Goal: Information Seeking & Learning: Check status

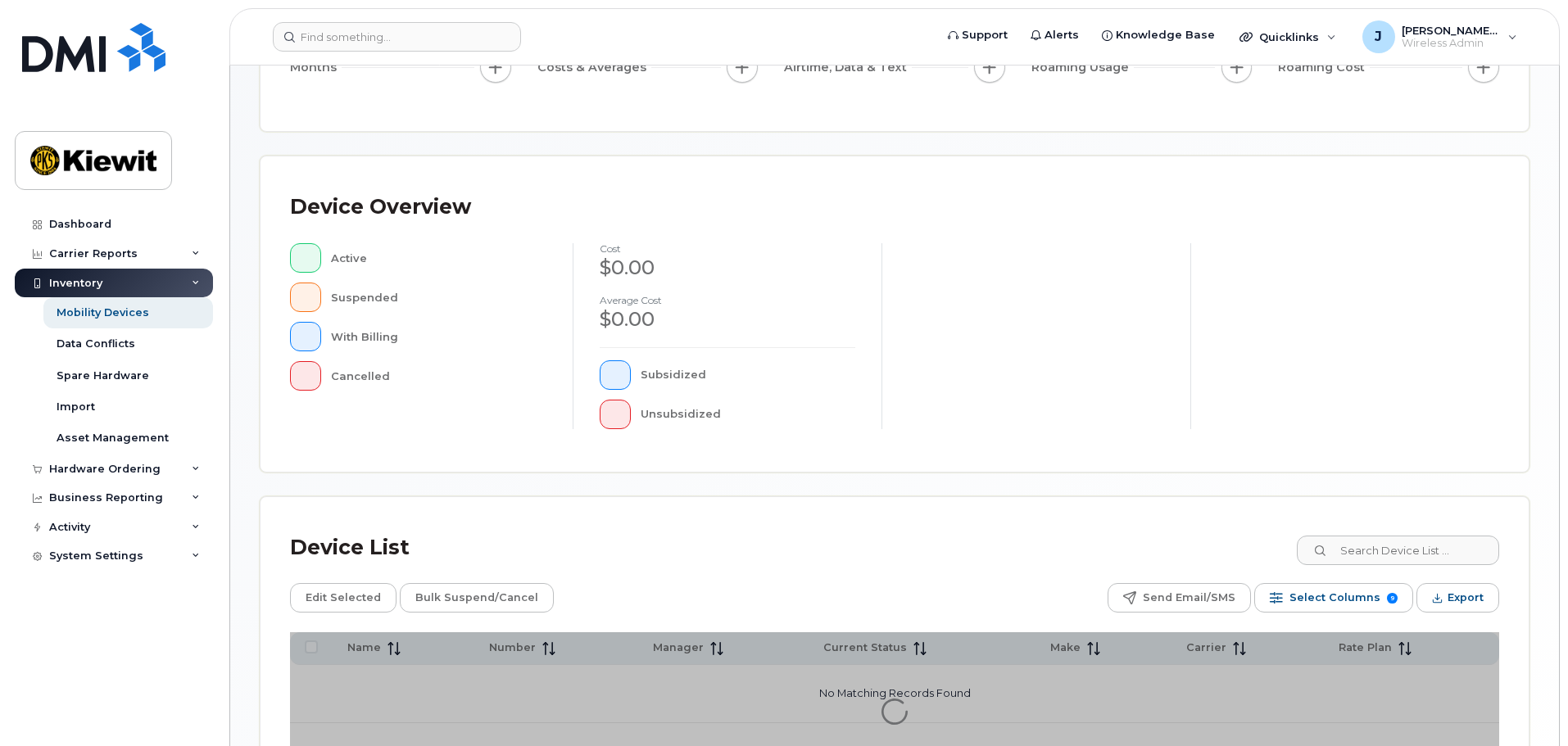
scroll to position [380, 0]
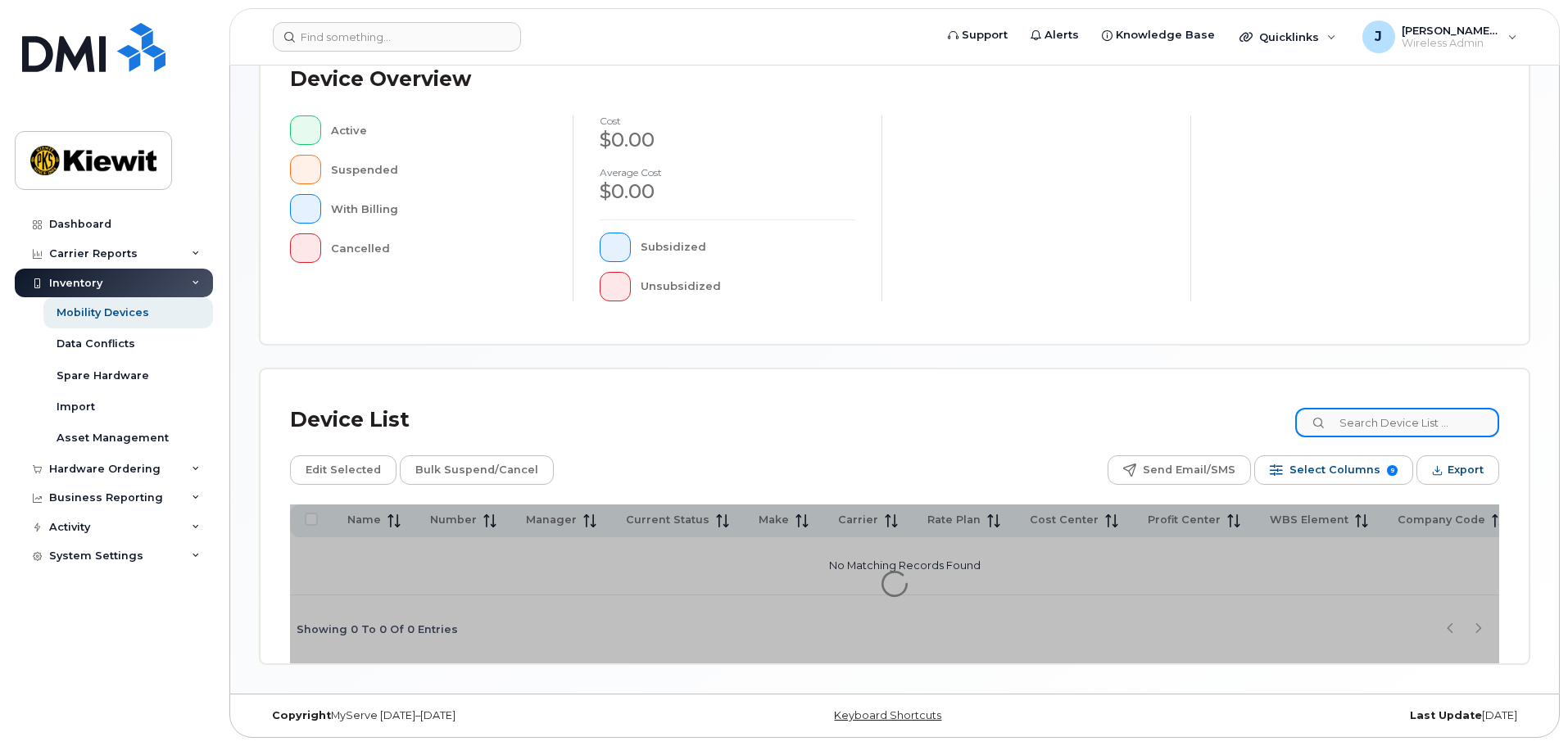
click at [1403, 434] on input at bounding box center [1397, 423] width 204 height 30
type input "105441"
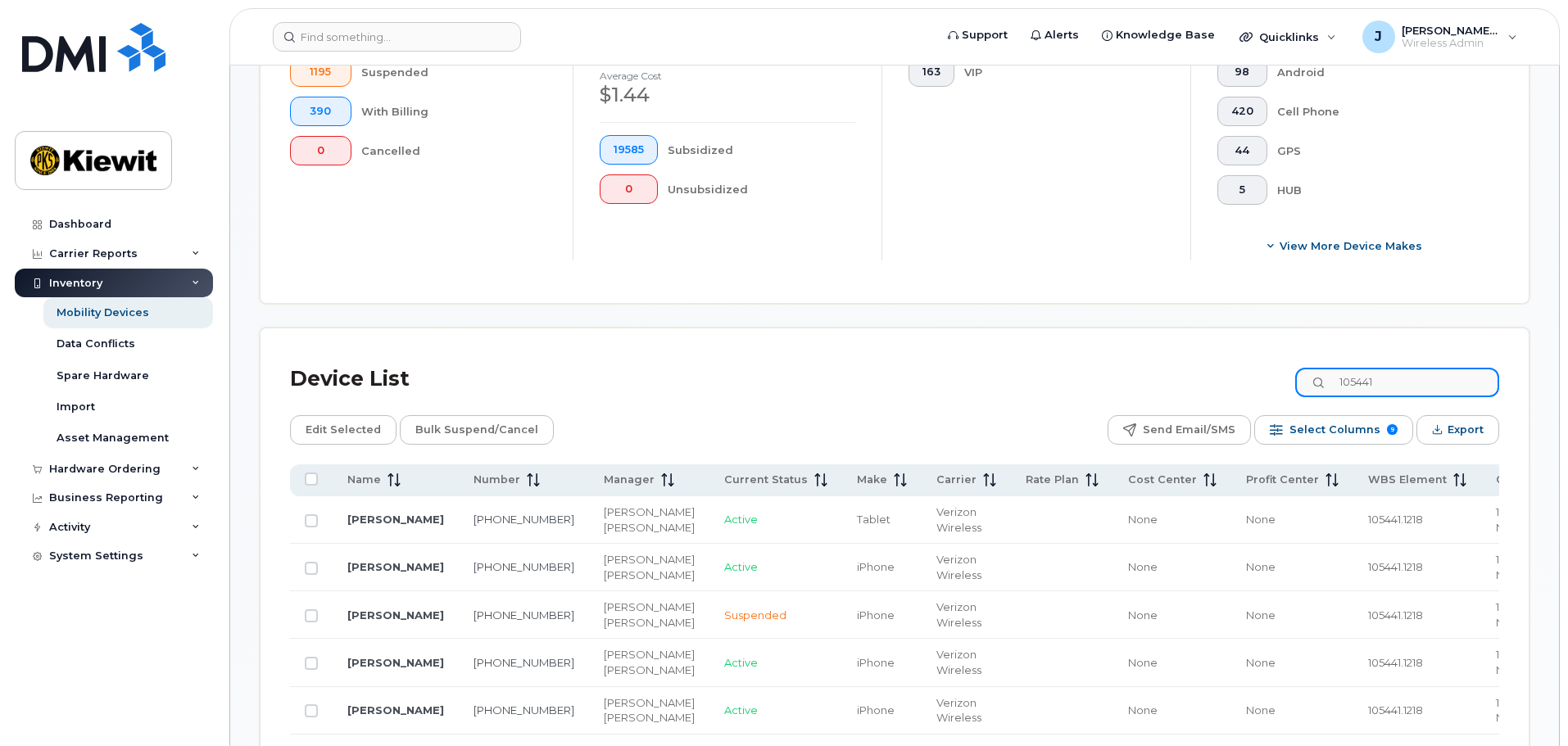
scroll to position [626, 0]
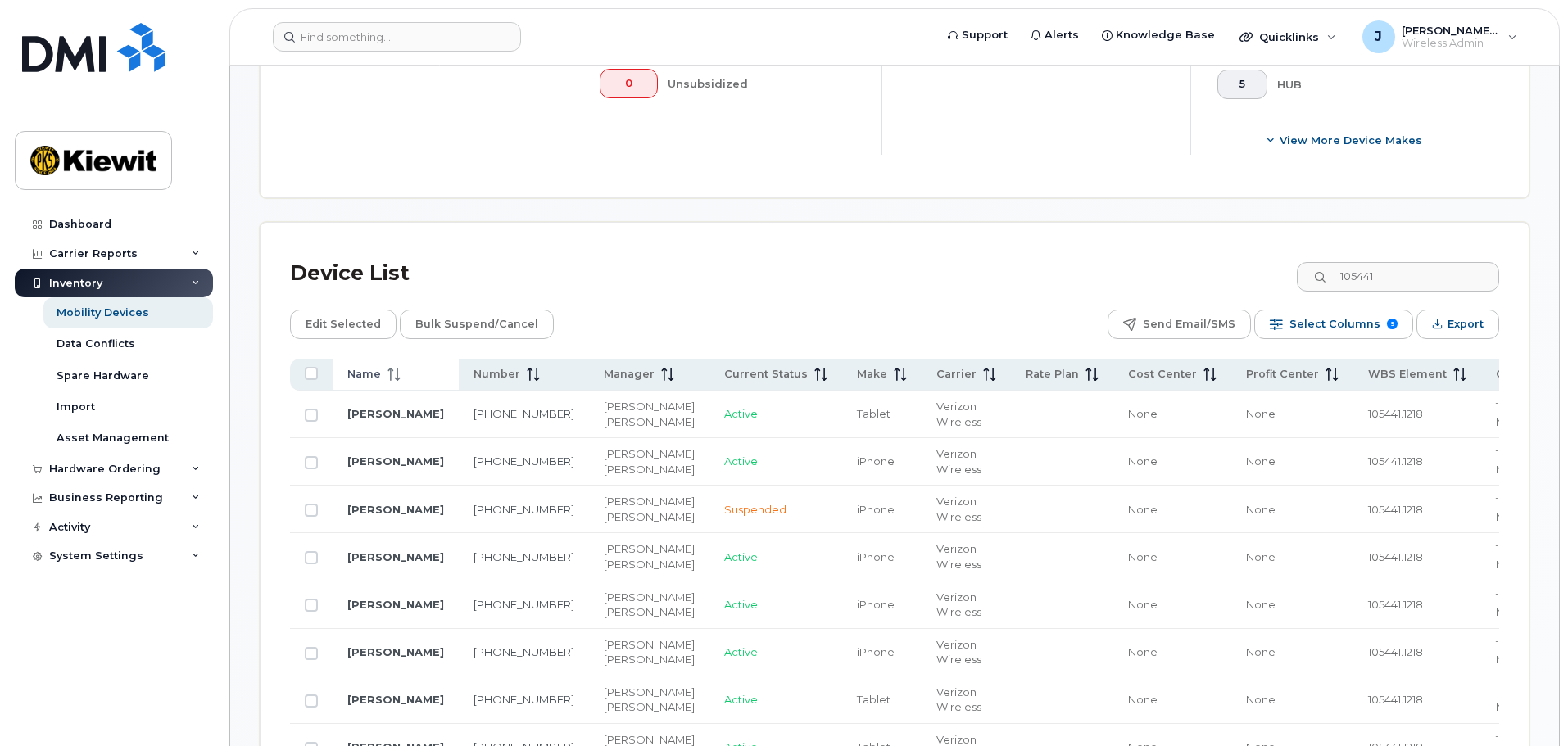
click at [365, 367] on span "Name" at bounding box center [363, 374] width 33 height 14
click at [386, 368] on th "Name" at bounding box center [396, 374] width 126 height 32
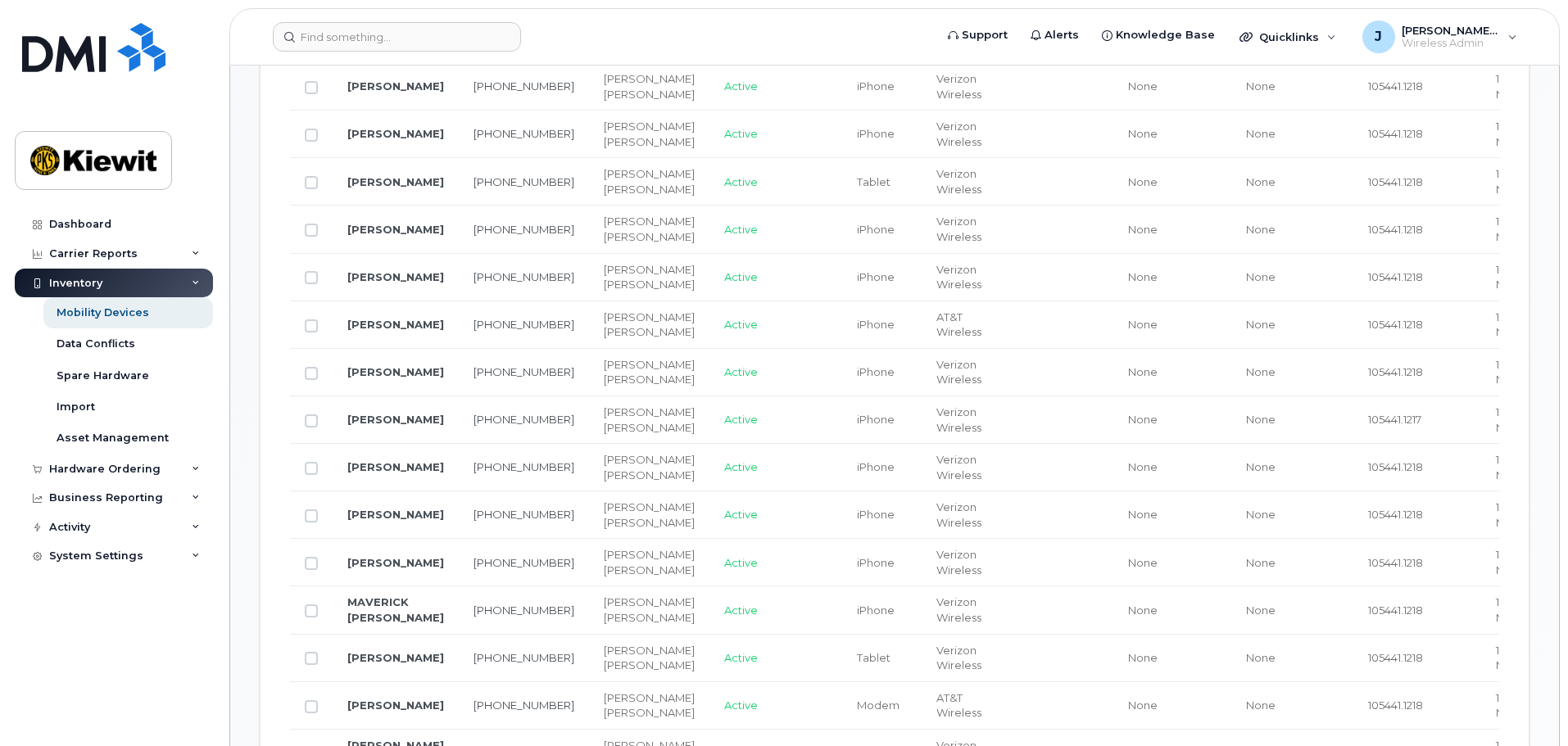
scroll to position [544, 0]
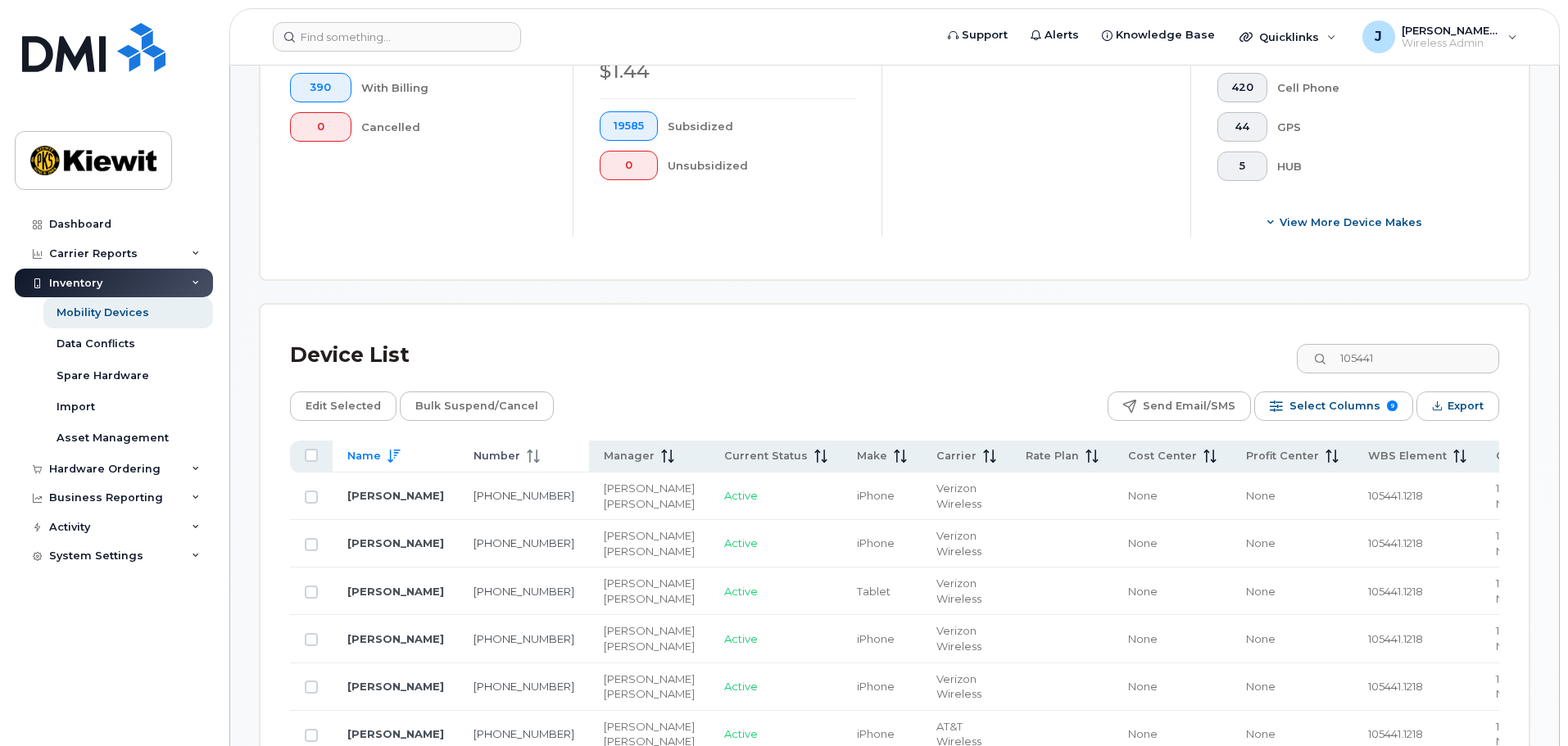
click at [493, 458] on th "Number" at bounding box center [524, 456] width 131 height 32
click at [497, 450] on th "Number" at bounding box center [524, 456] width 131 height 32
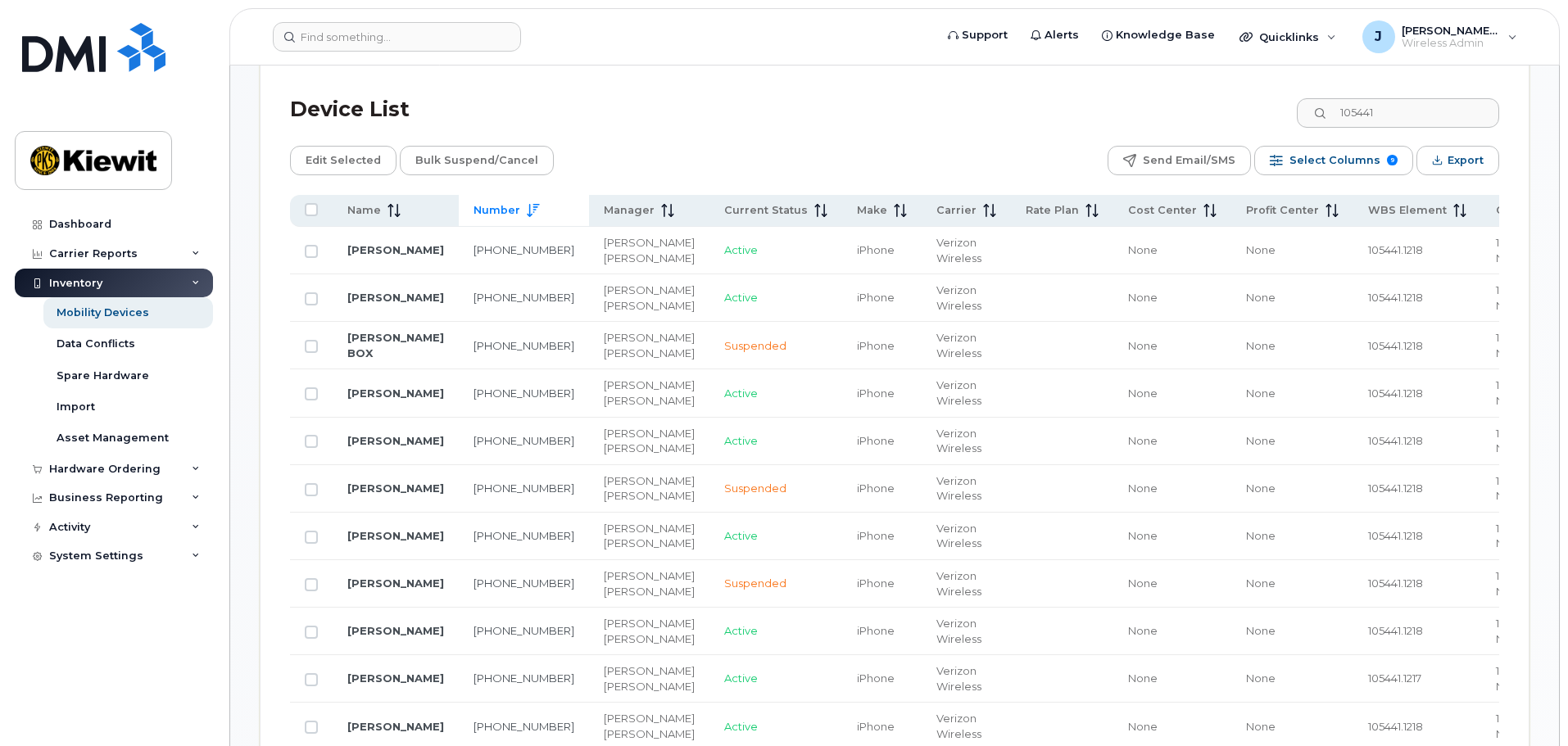
scroll to position [871, 0]
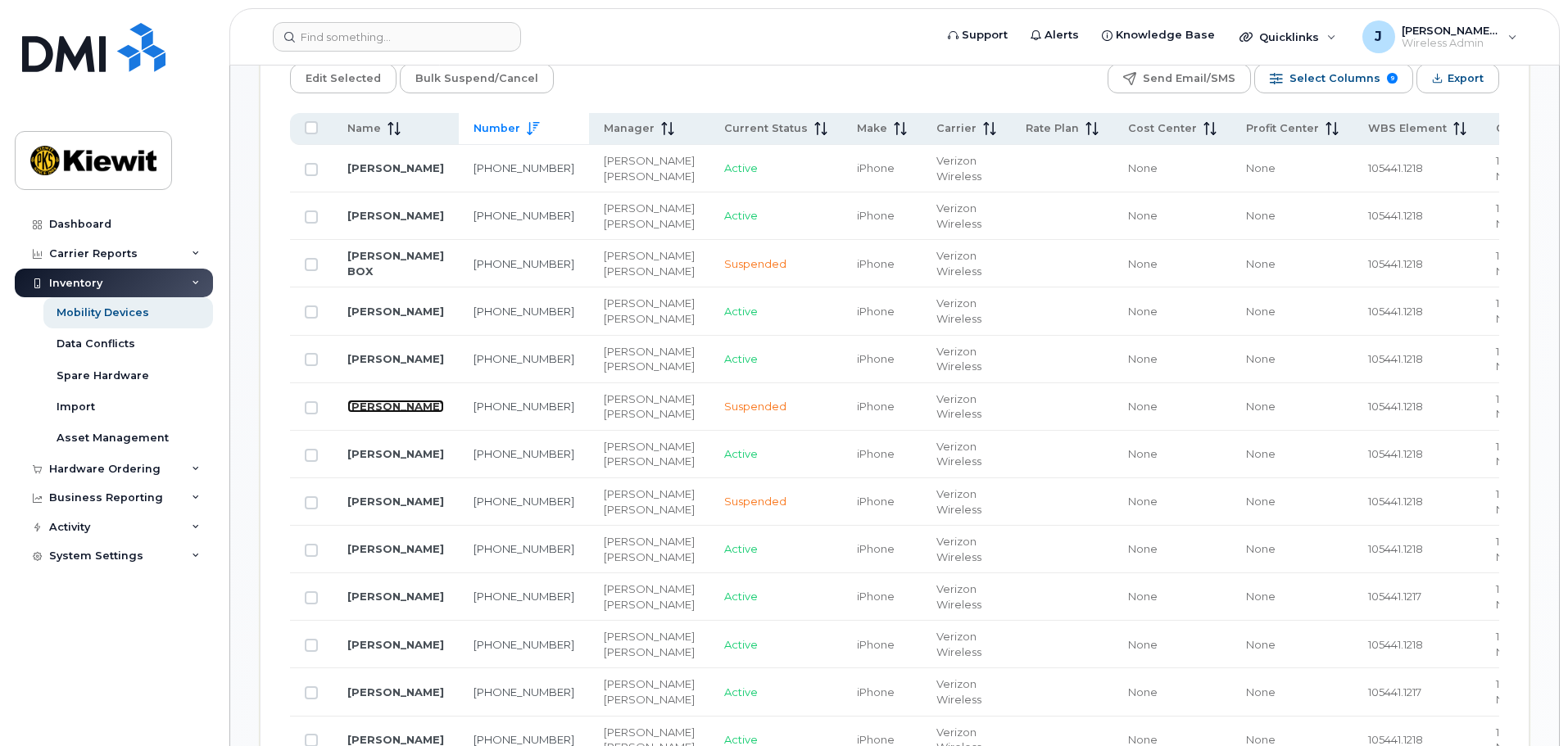
click at [374, 413] on link "[PERSON_NAME]" at bounding box center [395, 406] width 96 height 14
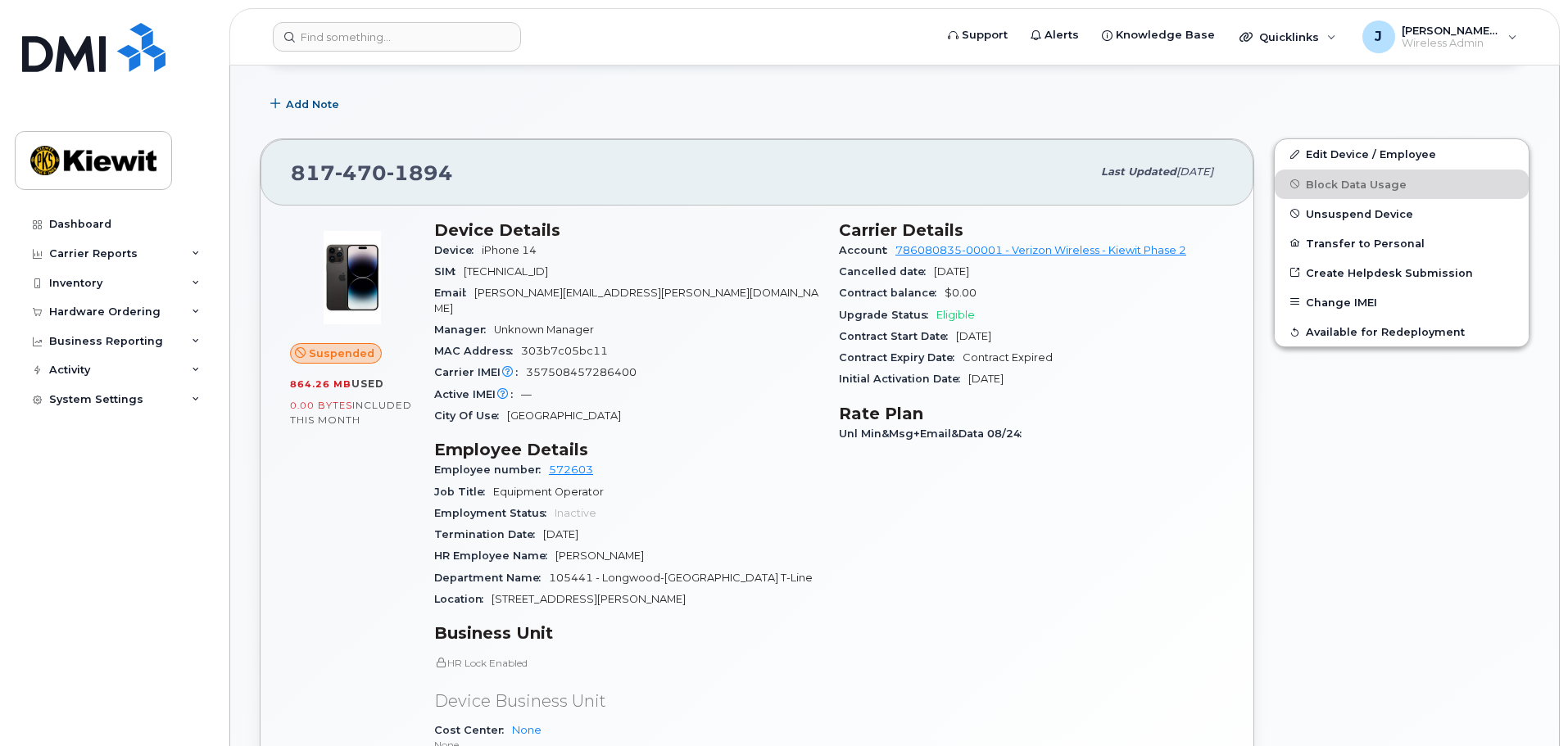
scroll to position [231, 0]
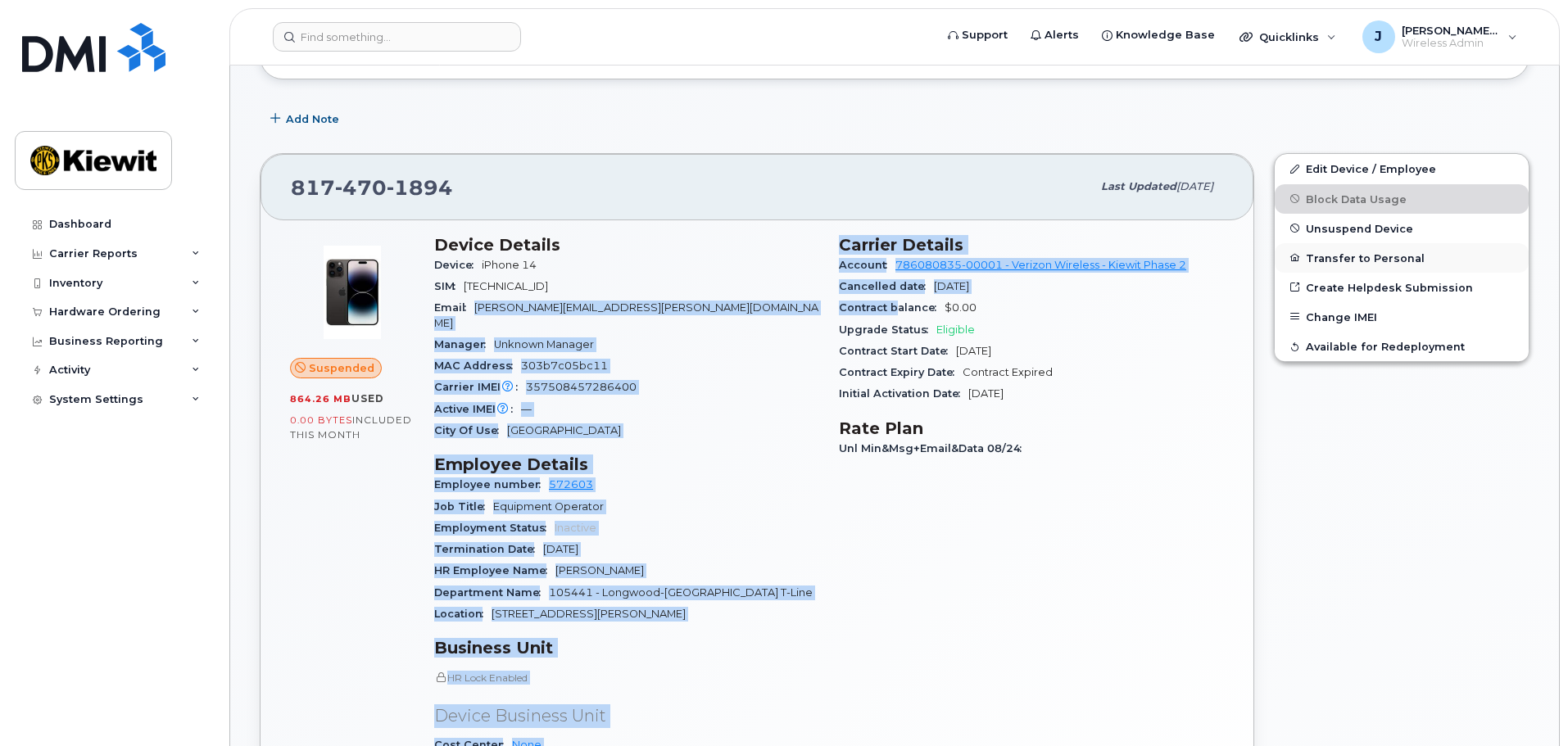
drag, startPoint x: 473, startPoint y: 306, endPoint x: 1355, endPoint y: 254, distance: 883.5
click at [1281, 265] on div "817 470 1894 Last updated Sep 06, 2025 Suspended 864.26 MB  used 0.00 Bytes  in…" at bounding box center [894, 561] width 1290 height 837
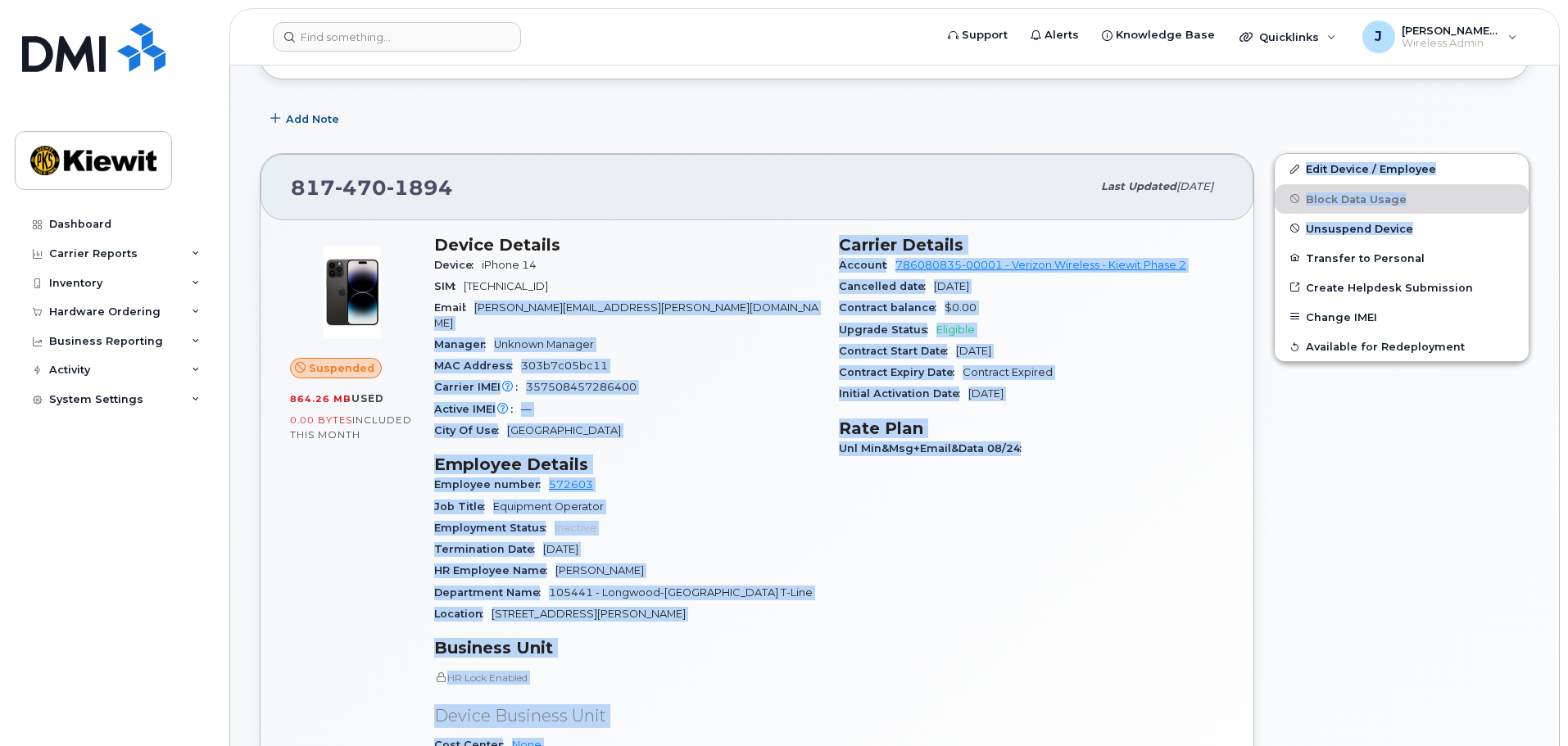
click at [586, 334] on div "Manager Unknown Manager" at bounding box center [626, 345] width 385 height 22
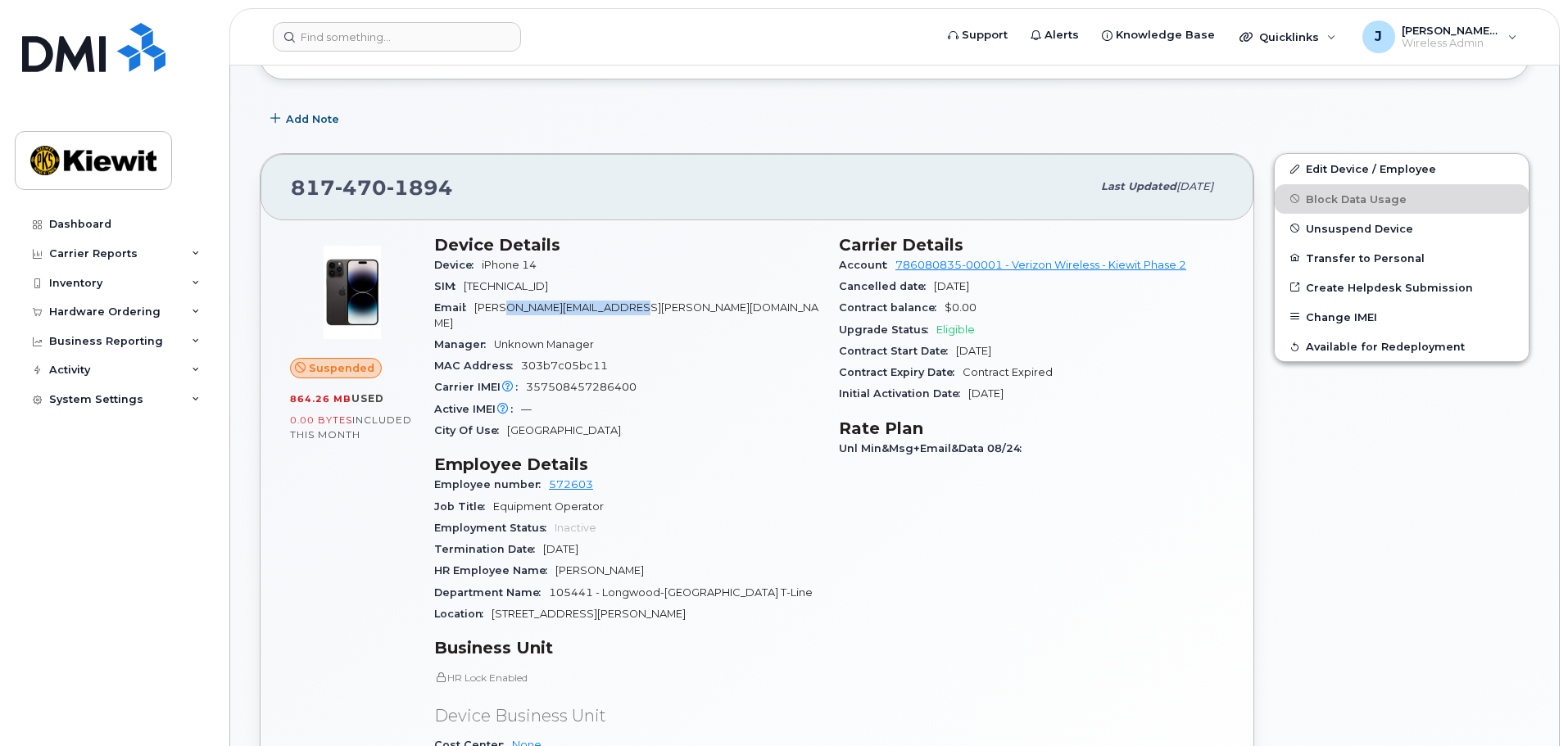
drag, startPoint x: 678, startPoint y: 306, endPoint x: 515, endPoint y: 307, distance: 163.0
click at [515, 307] on div "Email BOBBY.HAWKINSJR@KIEWIT.COM" at bounding box center [626, 315] width 385 height 37
click at [572, 317] on div "Email BOBBY.HAWKINSJR@KIEWIT.COM" at bounding box center [626, 315] width 385 height 37
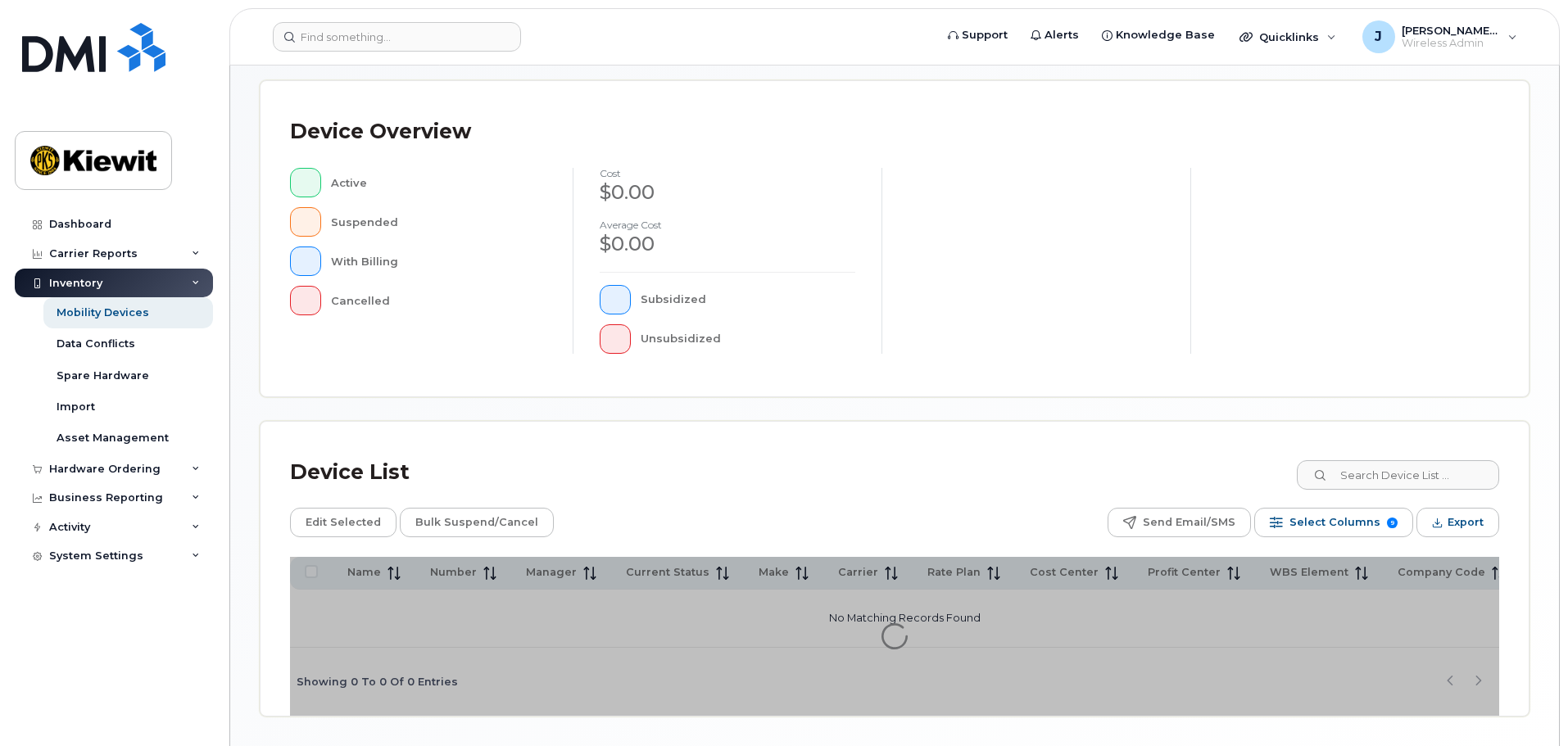
scroll to position [380, 0]
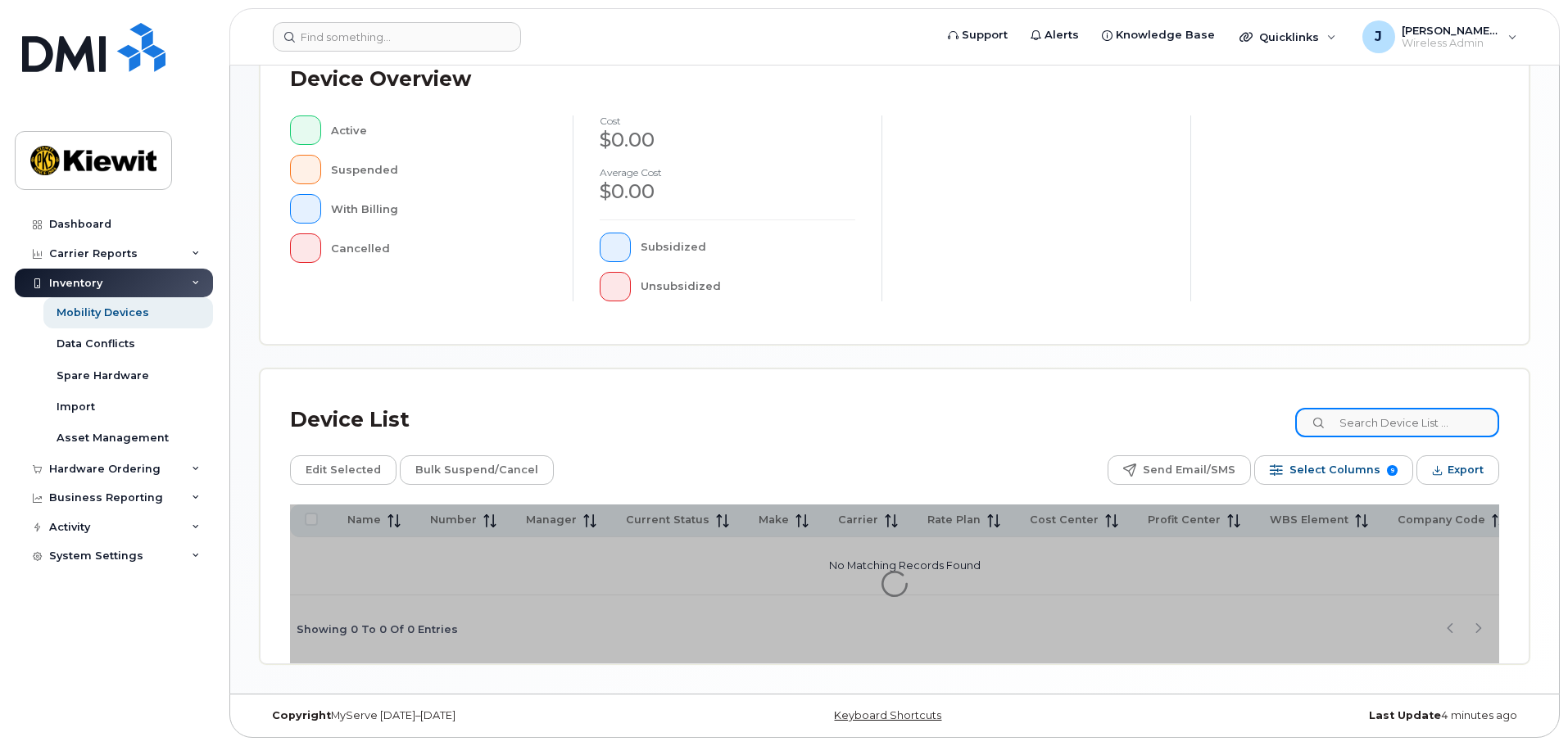
click at [1375, 432] on input at bounding box center [1397, 423] width 204 height 30
type input "105441"
click at [923, 387] on div "Device List 105441 Edit Selected Bulk Suspend/Cancel Send Email/SMS Select Colu…" at bounding box center [894, 516] width 1268 height 294
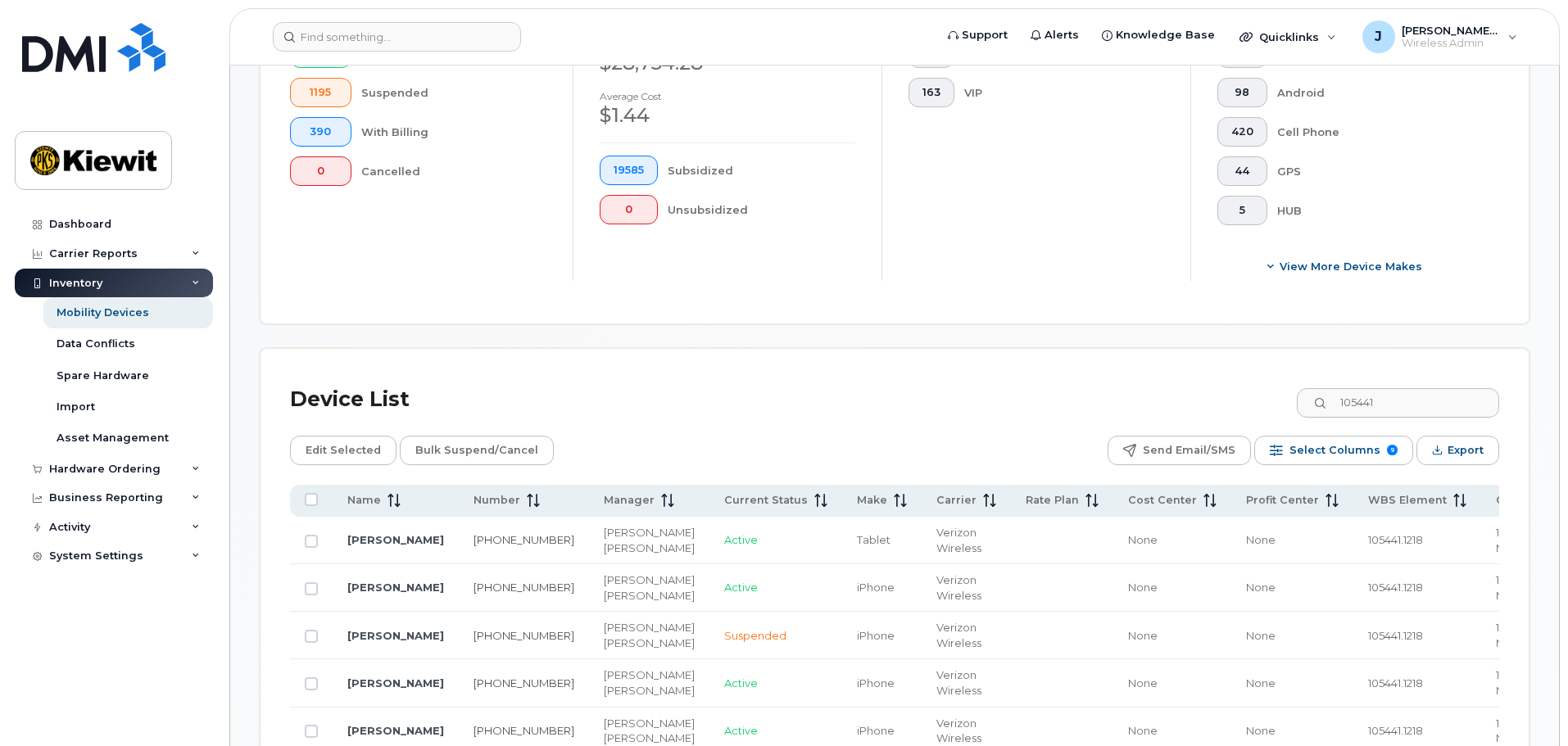
scroll to position [626, 0]
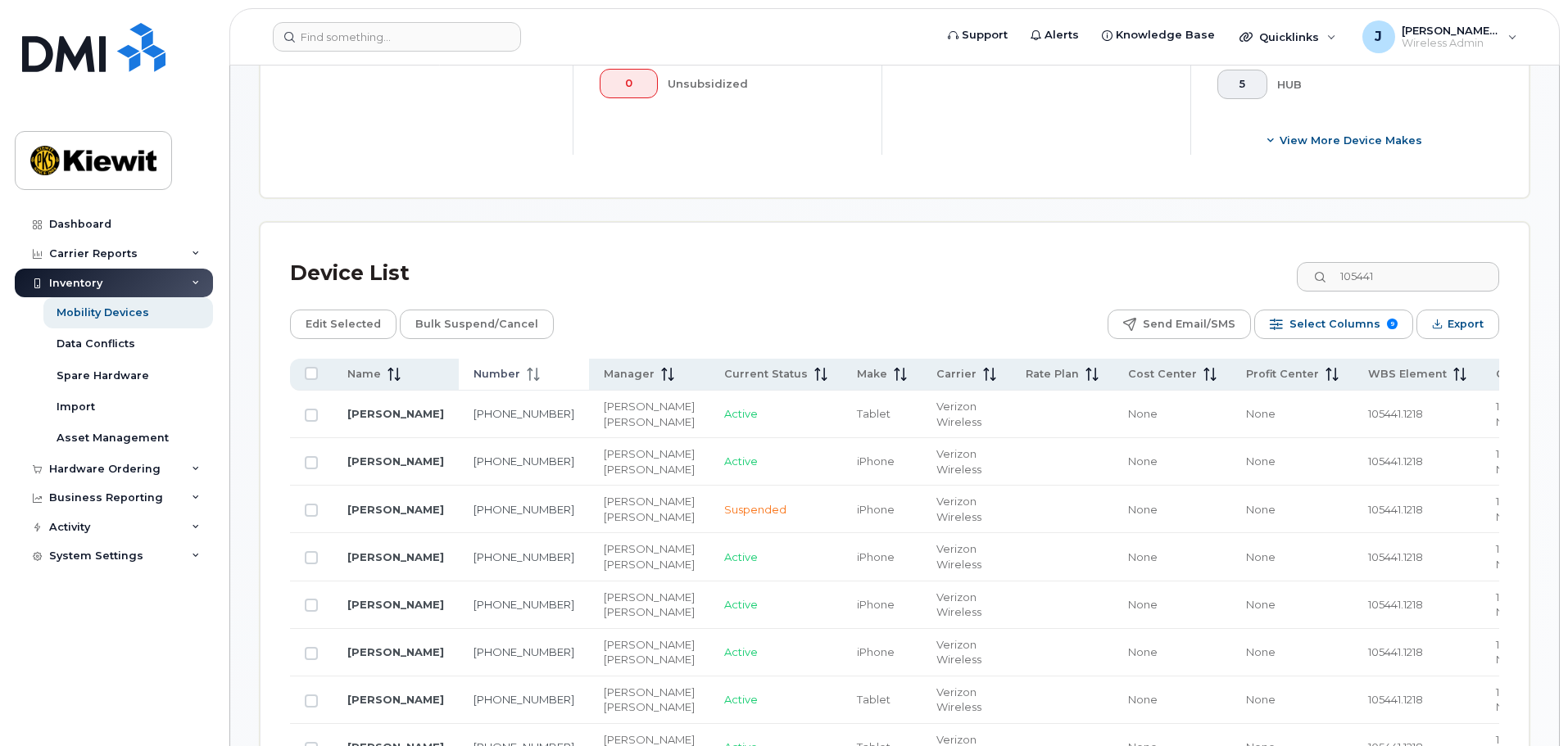
click at [500, 371] on th "Number" at bounding box center [524, 374] width 131 height 32
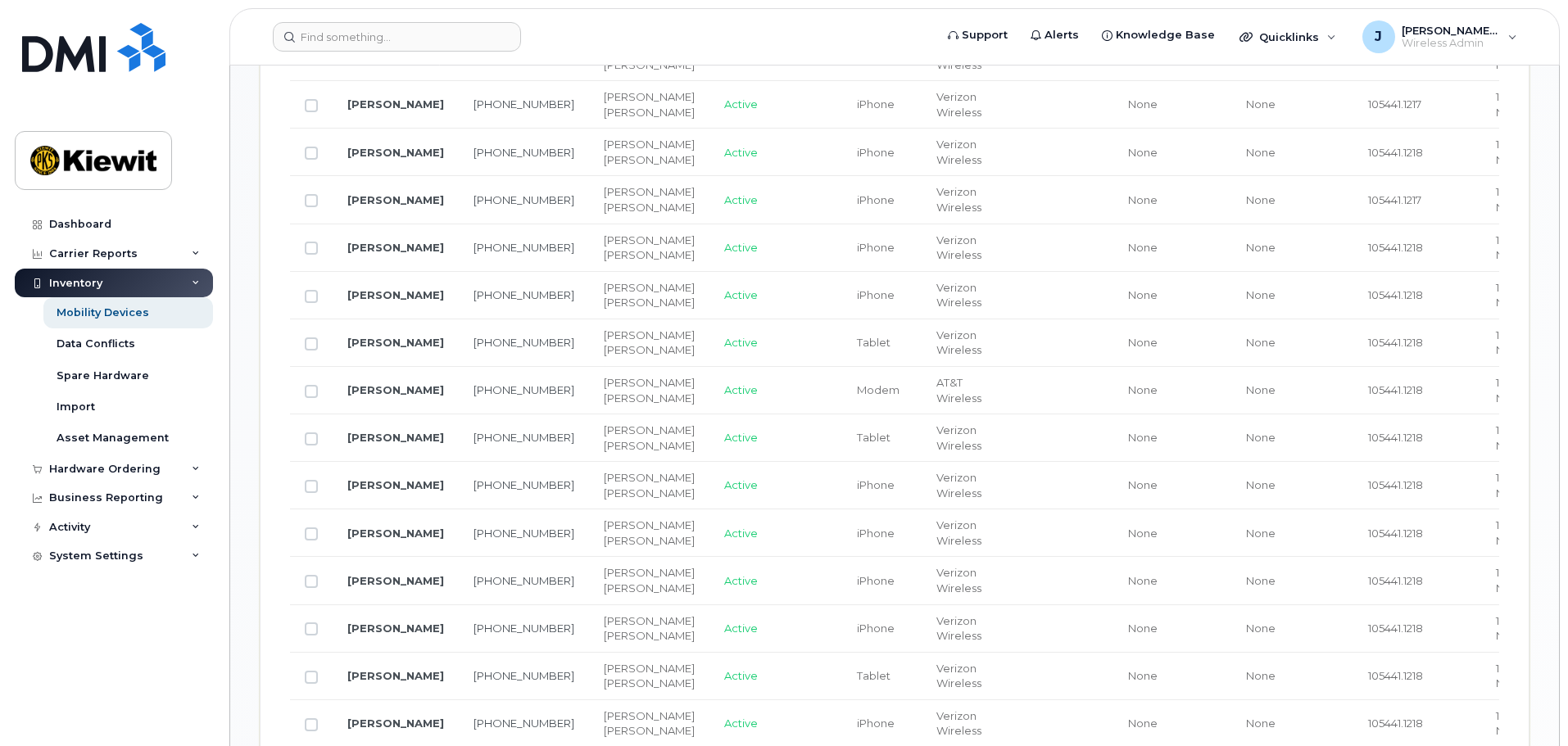
scroll to position [1363, 0]
click at [353, 112] on link "KEITH HOLDERFIELD" at bounding box center [395, 105] width 96 height 14
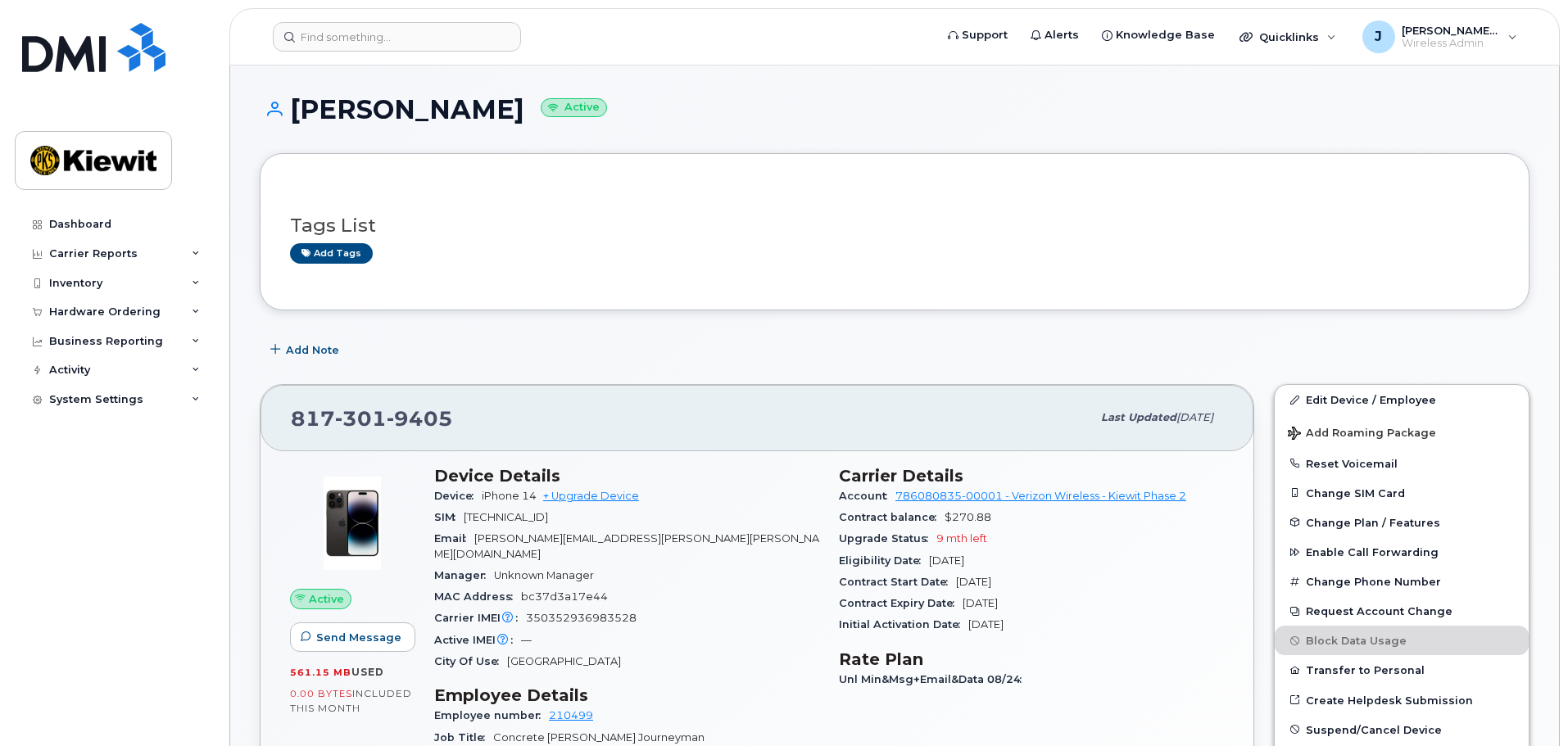
scroll to position [246, 0]
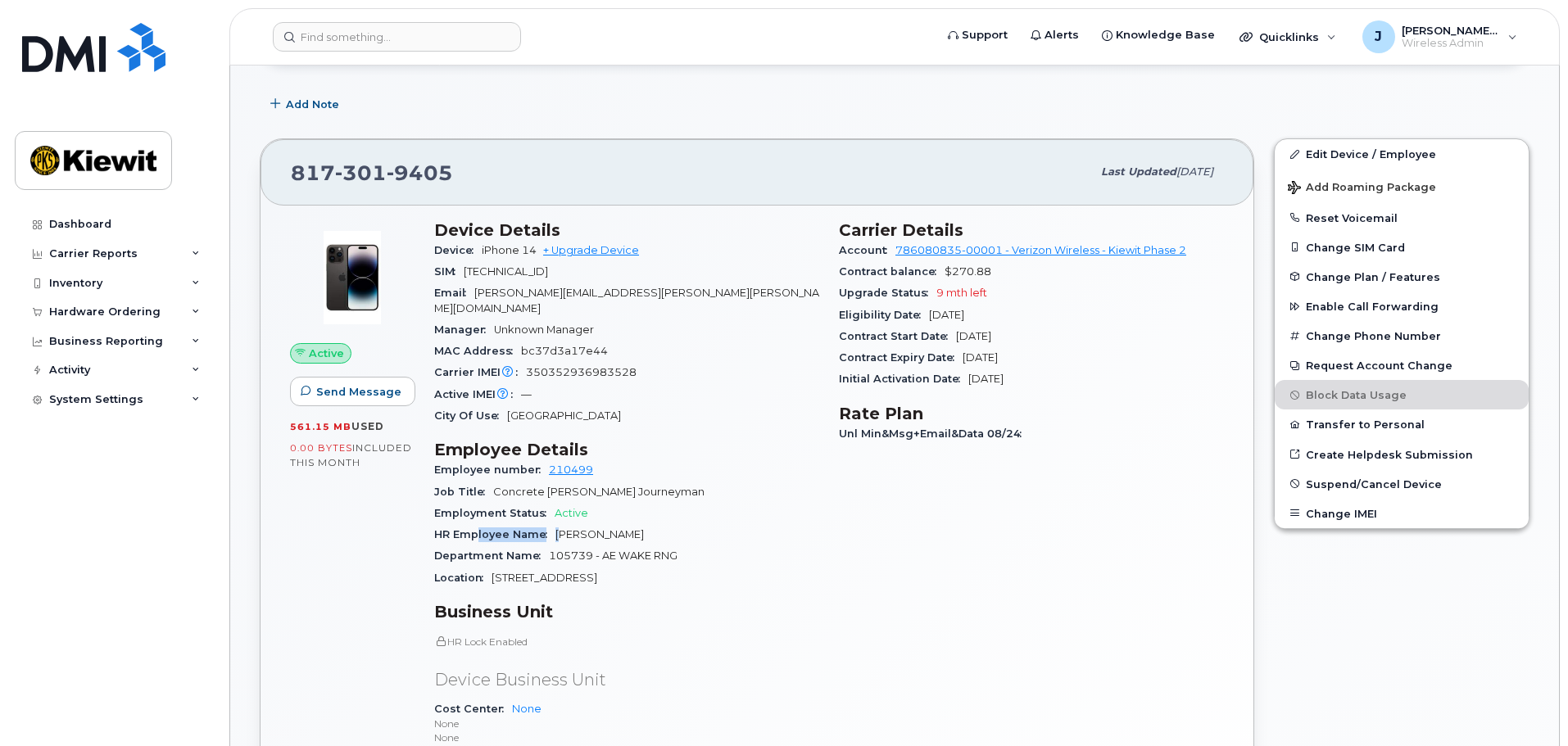
drag, startPoint x: 478, startPoint y: 516, endPoint x: 559, endPoint y: 518, distance: 81.0
click at [559, 524] on div "HR Employee Name Jesus Arjona Guerra" at bounding box center [626, 535] width 385 height 22
click at [770, 526] on div "HR Employee Name Jesus Arjona Guerra" at bounding box center [626, 535] width 385 height 22
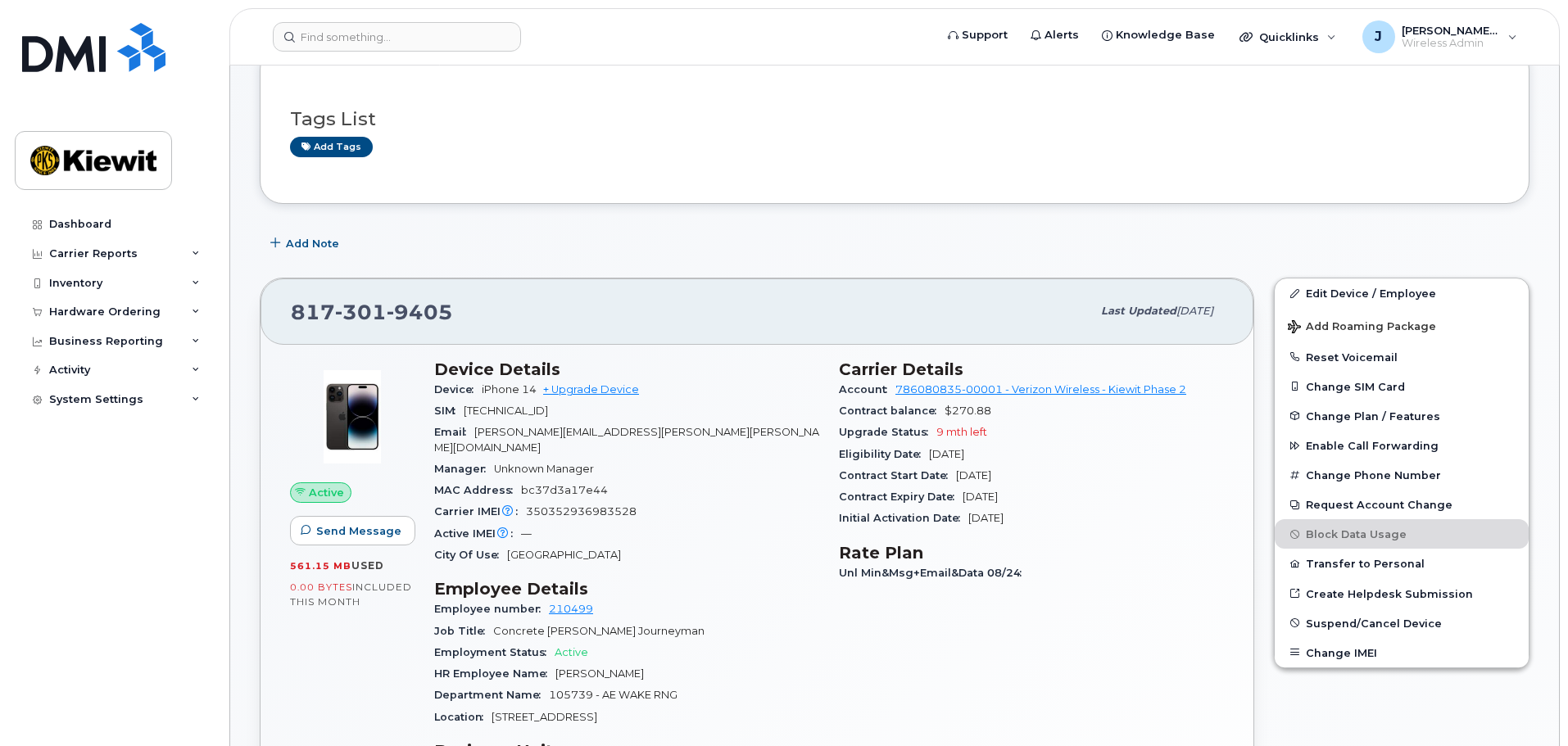
scroll to position [0, 0]
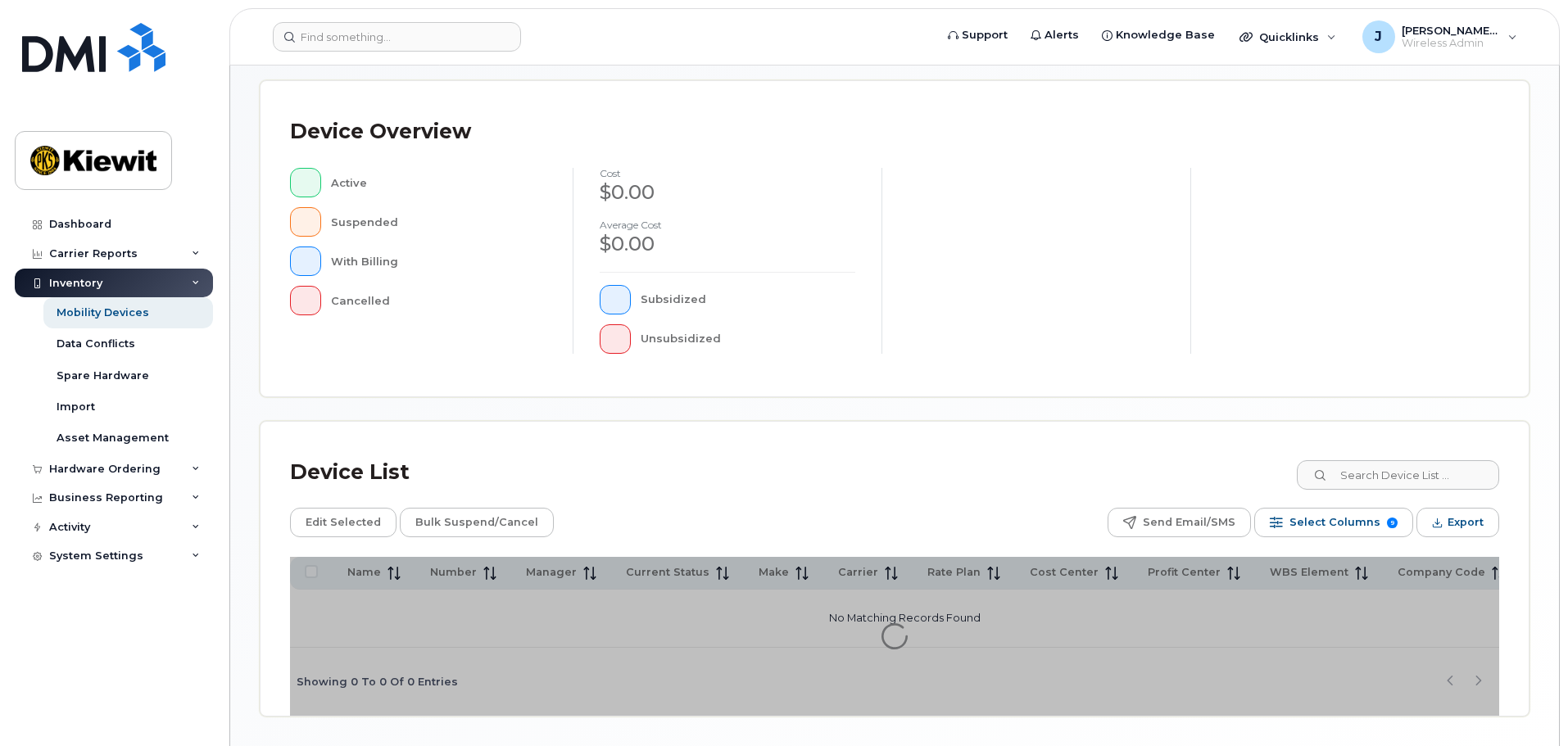
scroll to position [380, 0]
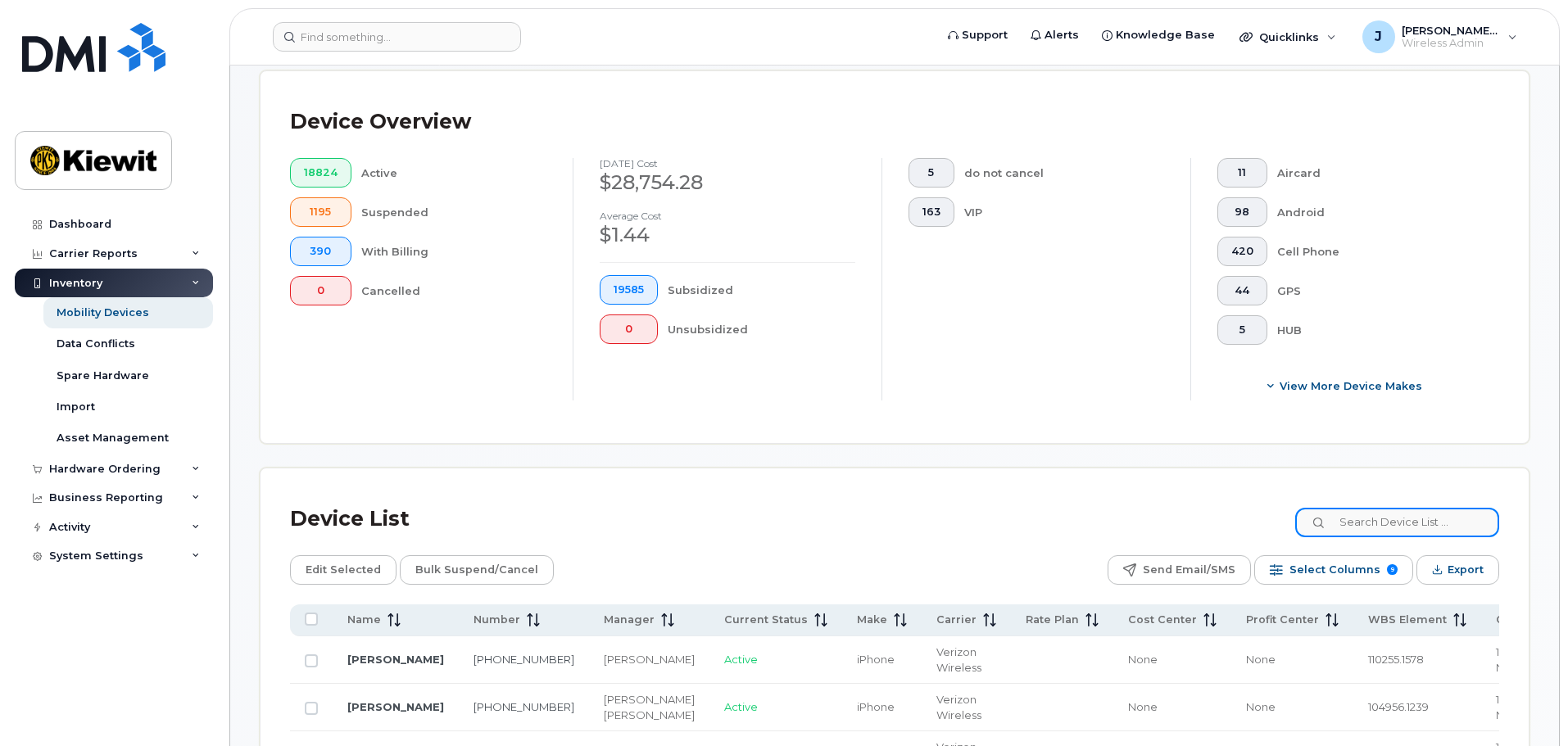
click at [1349, 510] on input at bounding box center [1397, 523] width 204 height 30
type input "105441"
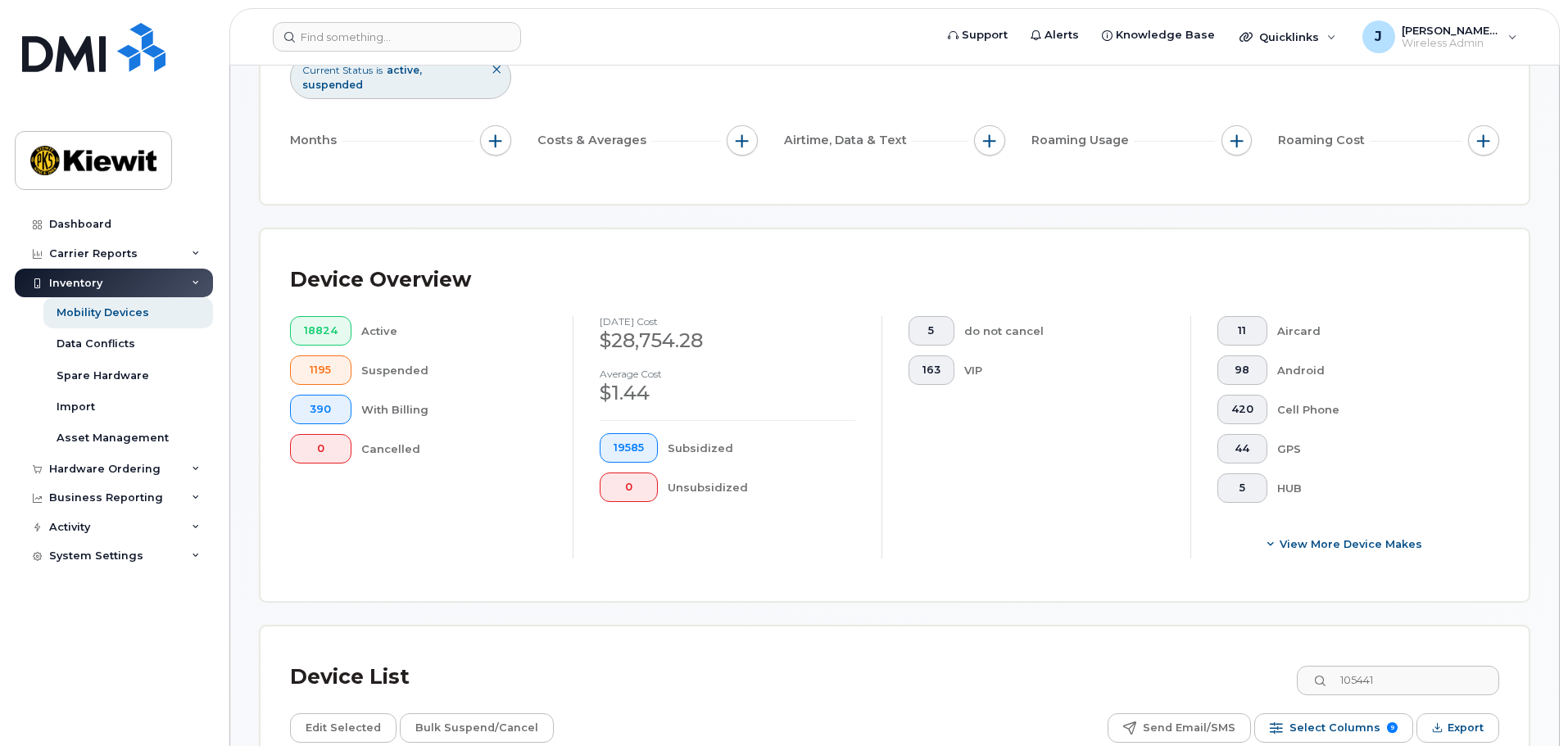
scroll to position [246, 0]
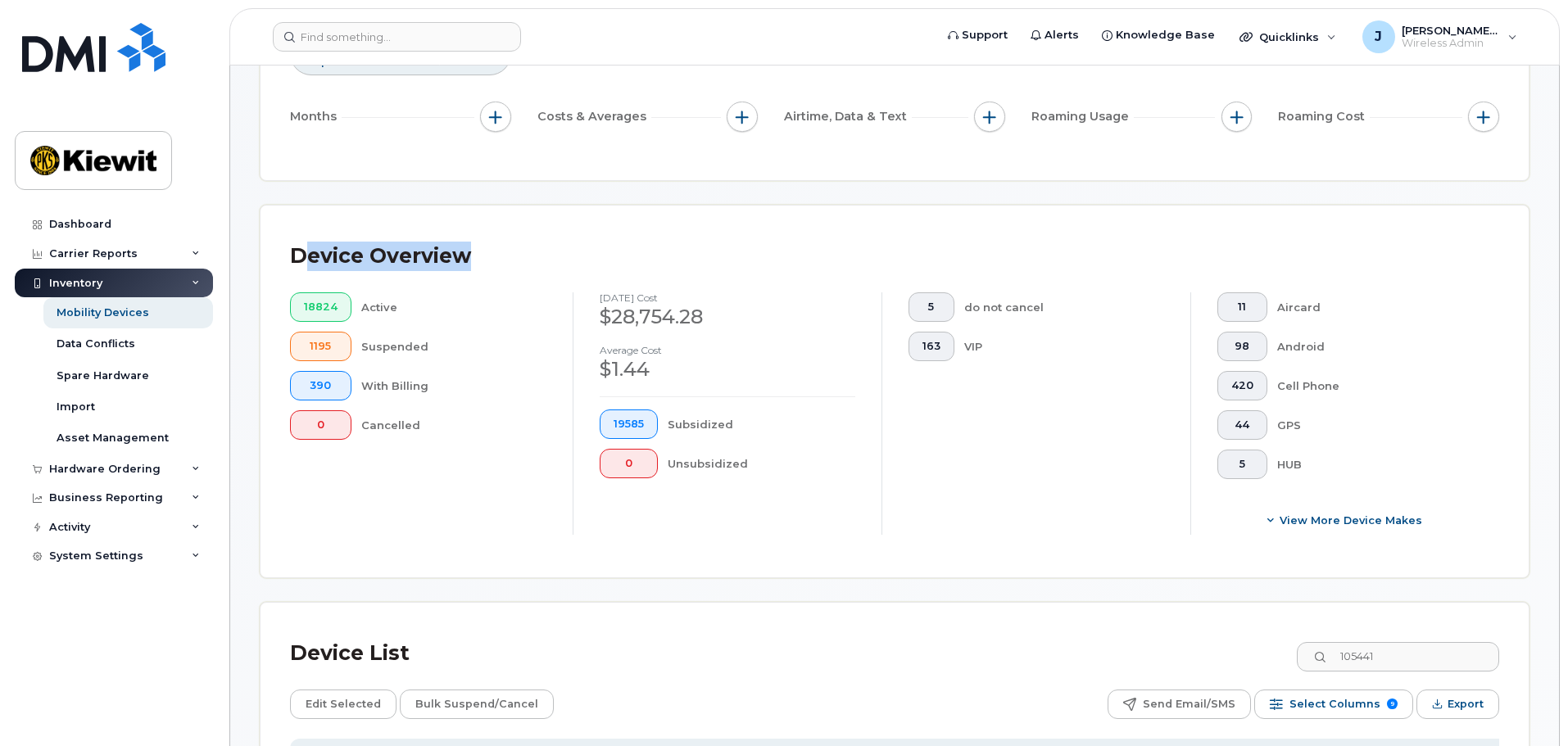
drag, startPoint x: 475, startPoint y: 225, endPoint x: 304, endPoint y: 250, distance: 172.8
click at [304, 250] on div "Device Overview" at bounding box center [895, 256] width 1209 height 42
drag, startPoint x: 380, startPoint y: 239, endPoint x: 436, endPoint y: 225, distance: 57.7
click at [381, 239] on div "Device Overview" at bounding box center [380, 256] width 181 height 42
click at [455, 212] on div "Device Overview 18824 Active 1195 Suspended 390 With Billing 0 Cancelled [DATE]…" at bounding box center [894, 391] width 1268 height 372
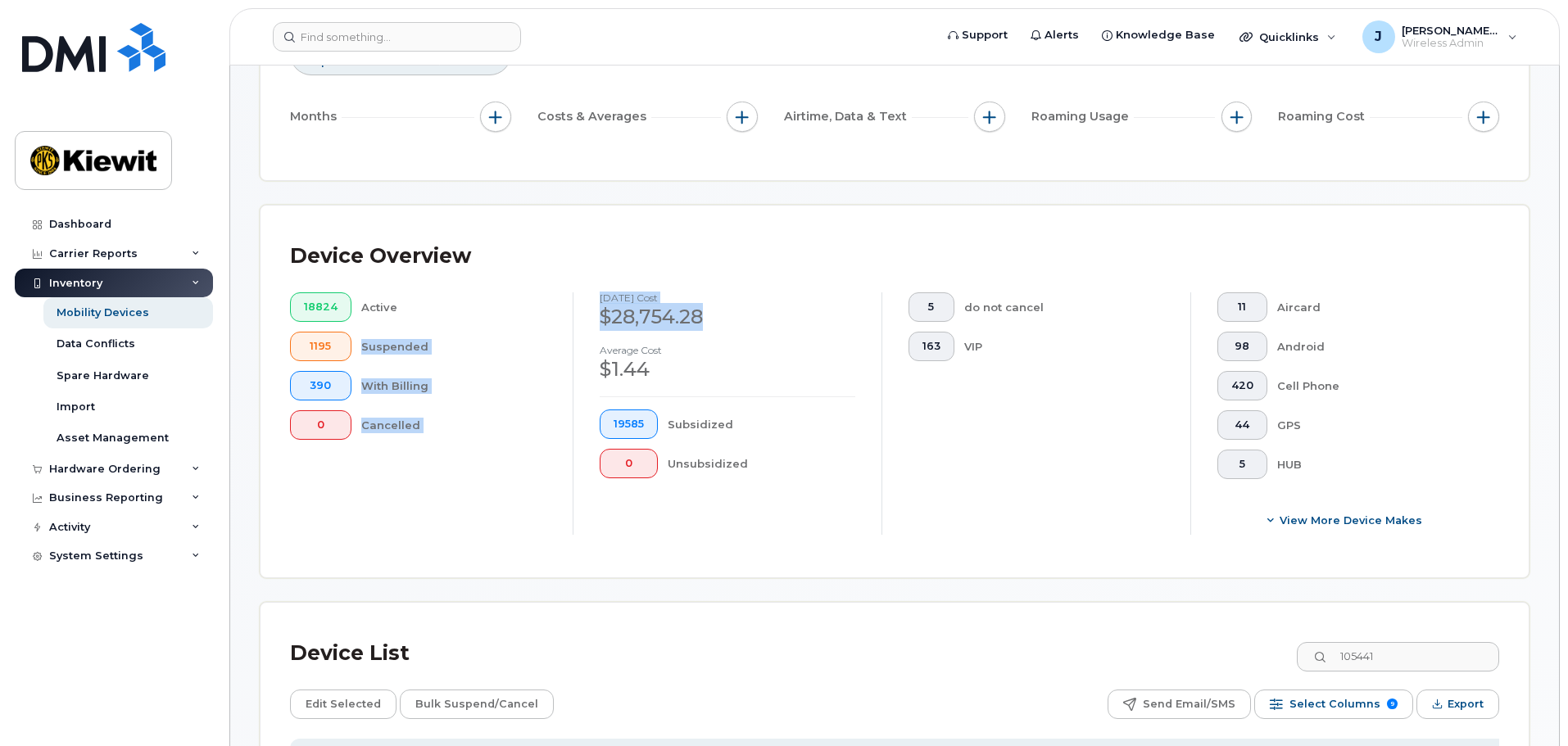
drag, startPoint x: 554, startPoint y: 290, endPoint x: 714, endPoint y: 290, distance: 160.0
click at [714, 293] on div "18824 Active 1195 Suspended 390 With Billing 0 Cancelled [DATE] cost $28,754.28…" at bounding box center [881, 414] width 1235 height 242
click at [734, 303] on div "$28,754.28" at bounding box center [727, 316] width 256 height 28
drag, startPoint x: 665, startPoint y: 271, endPoint x: 896, endPoint y: 302, distance: 233.1
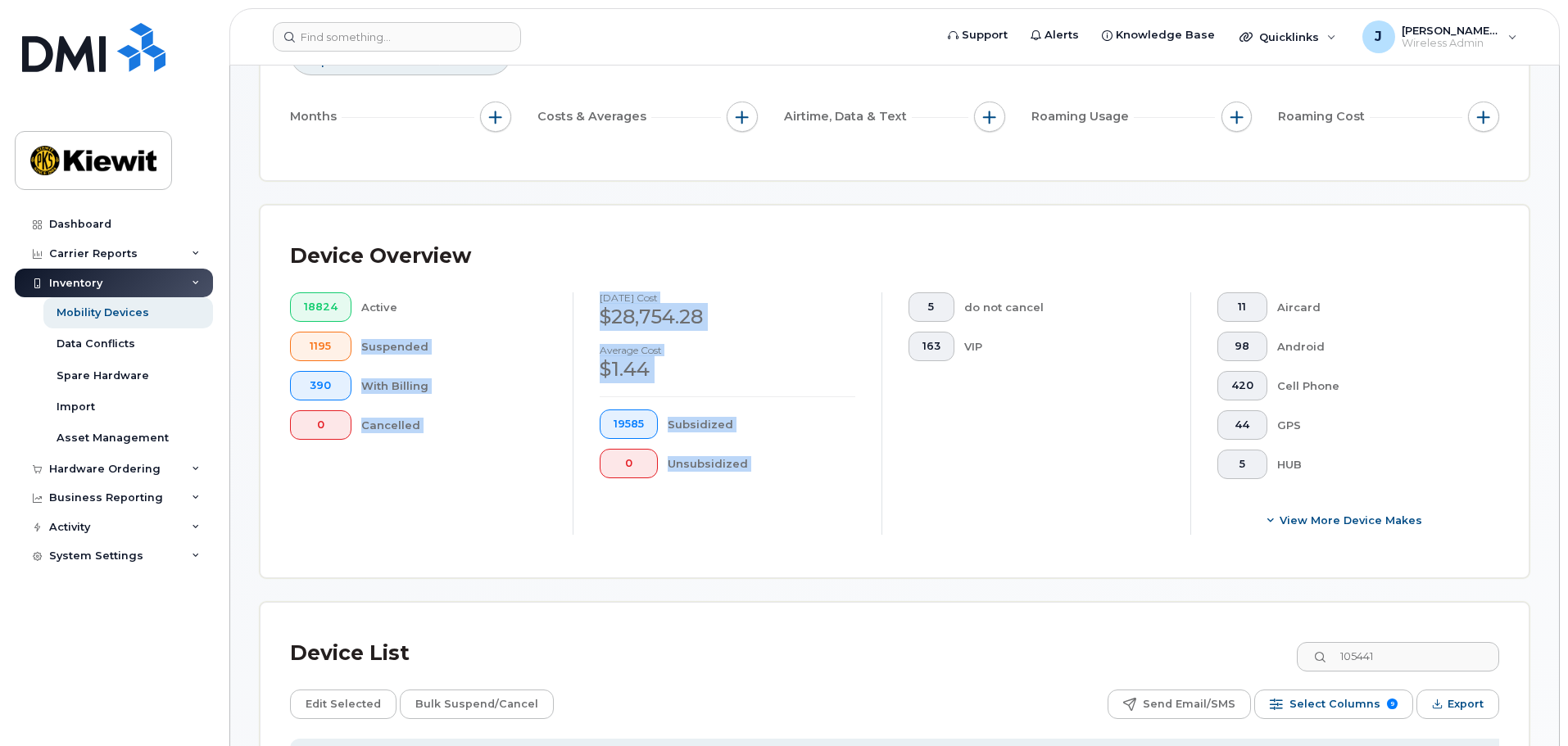
click at [896, 302] on div "Device Overview 18824 Active 1195 Suspended 390 With Billing 0 Cancelled [DATE]…" at bounding box center [895, 391] width 1209 height 313
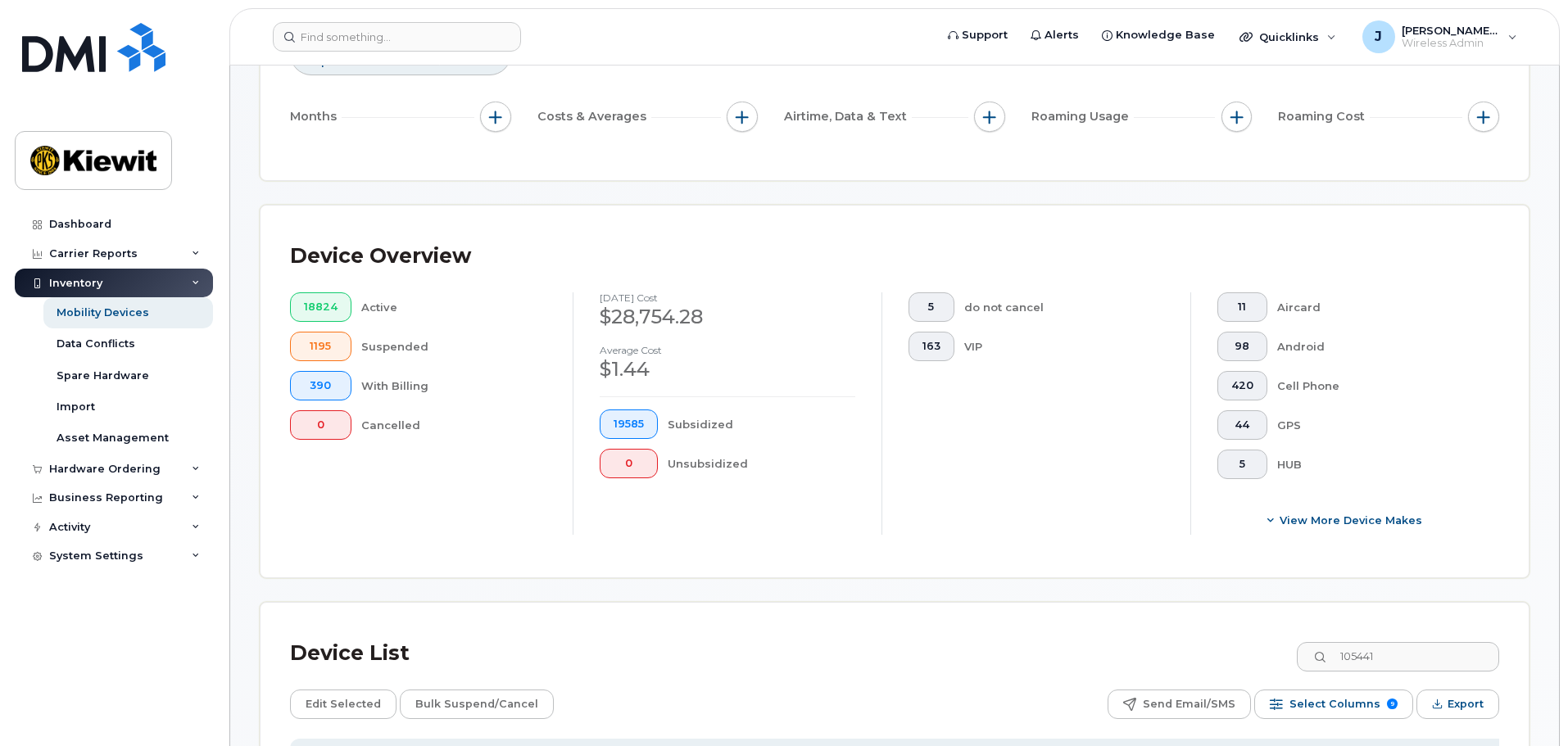
drag, startPoint x: 1287, startPoint y: 334, endPoint x: 1308, endPoint y: 332, distance: 21.1
click at [1288, 335] on div "Android" at bounding box center [1375, 346] width 196 height 30
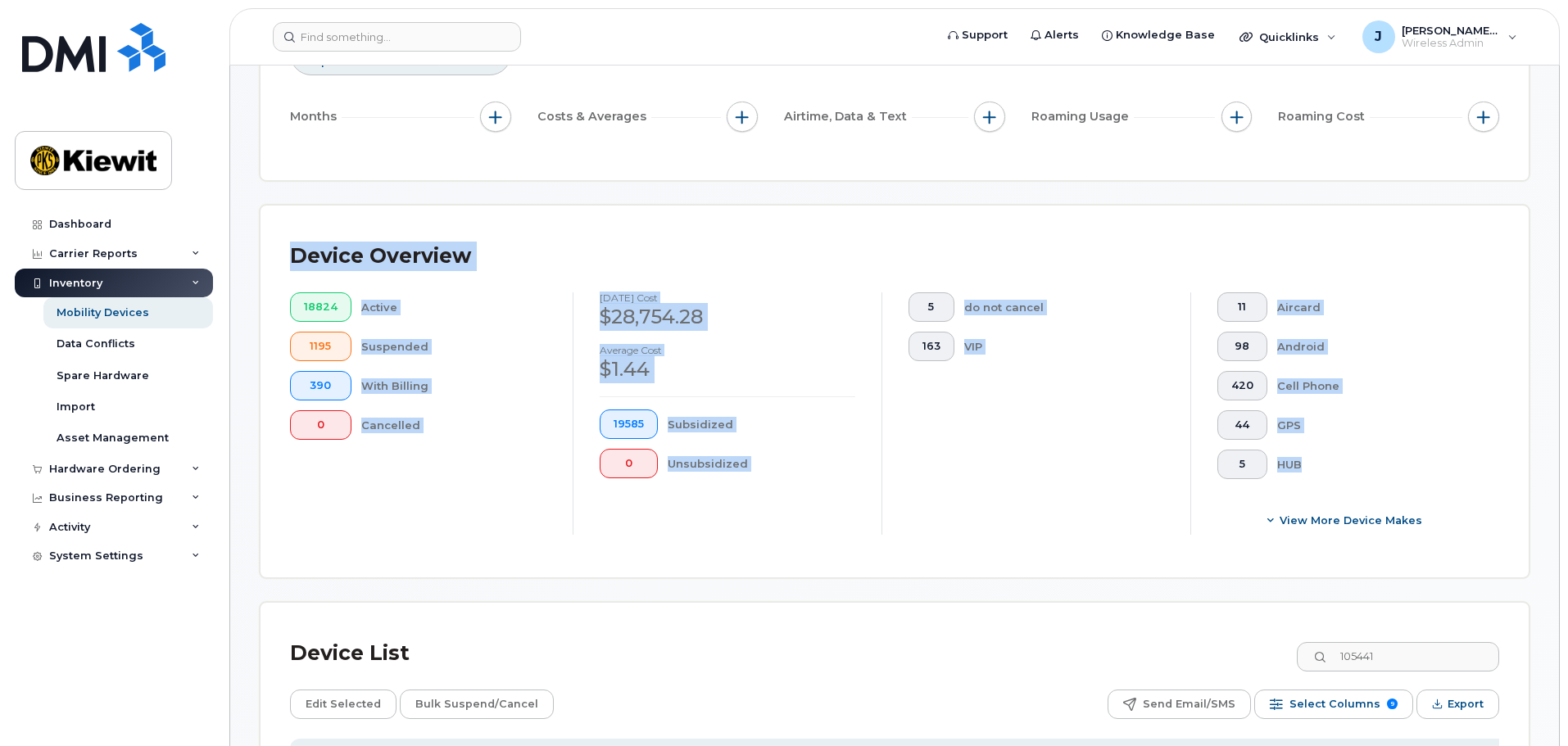
drag, startPoint x: 262, startPoint y: 202, endPoint x: 1460, endPoint y: 455, distance: 1224.4
click at [1460, 455] on div "Device Overview 18824 Active 1195 Suspended 390 With Billing 0 Cancelled [DATE]…" at bounding box center [894, 391] width 1268 height 372
